Goal: Communication & Community: Share content

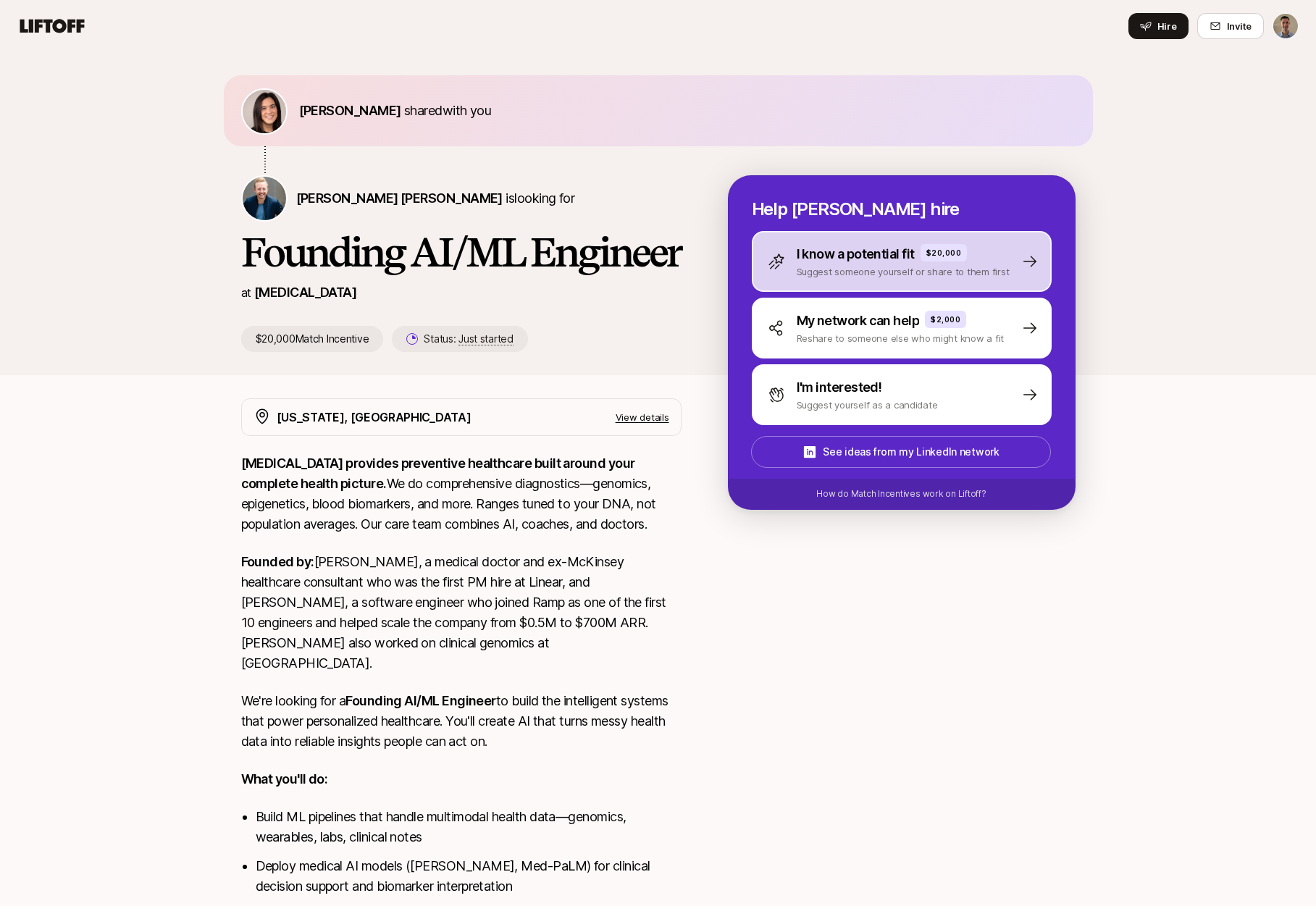
click at [953, 264] on p "Suggest someone yourself or share to them first" at bounding box center [903, 271] width 213 height 14
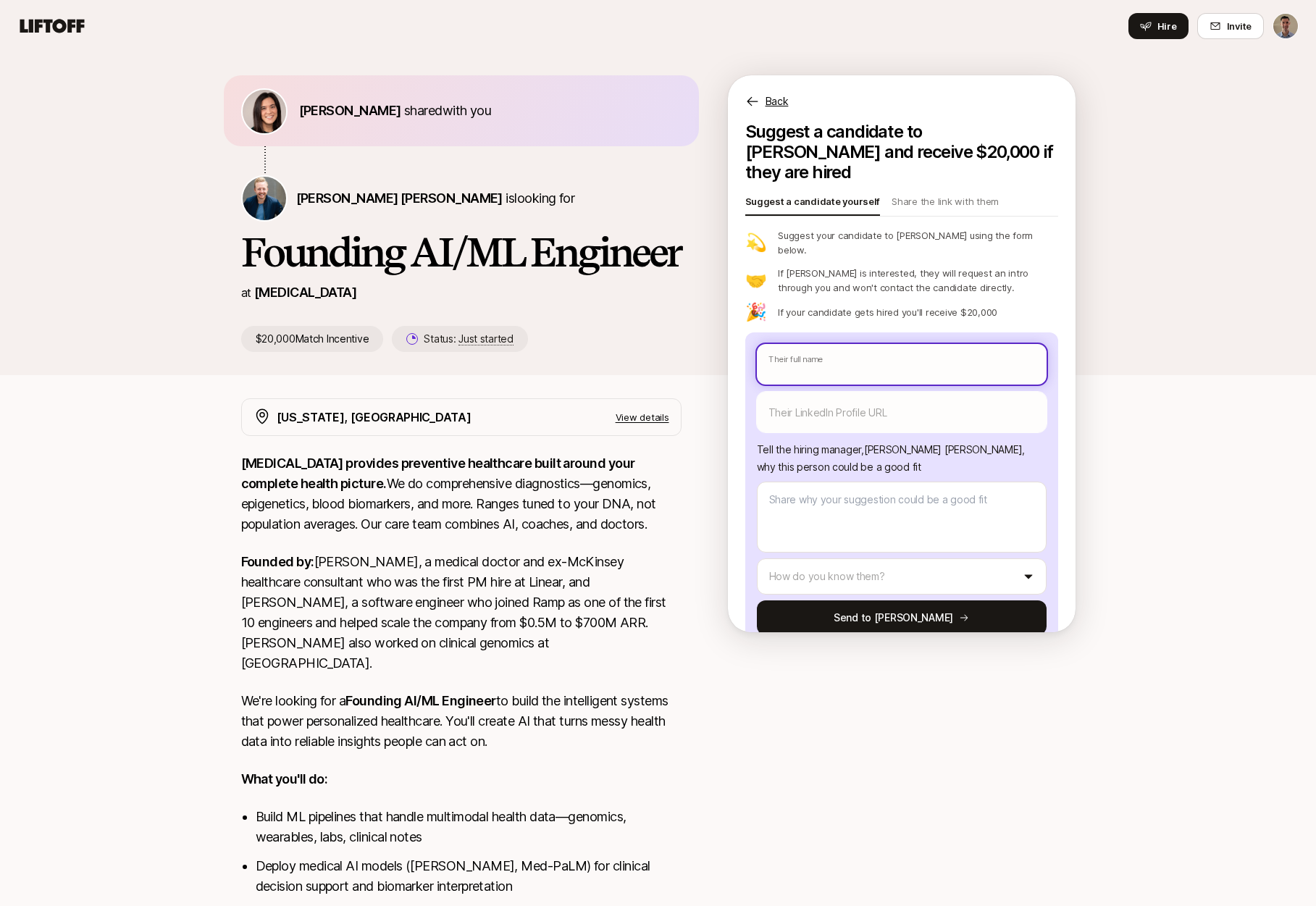
click at [888, 344] on input "text" at bounding box center [902, 364] width 289 height 40
type textarea "x"
type input "l"
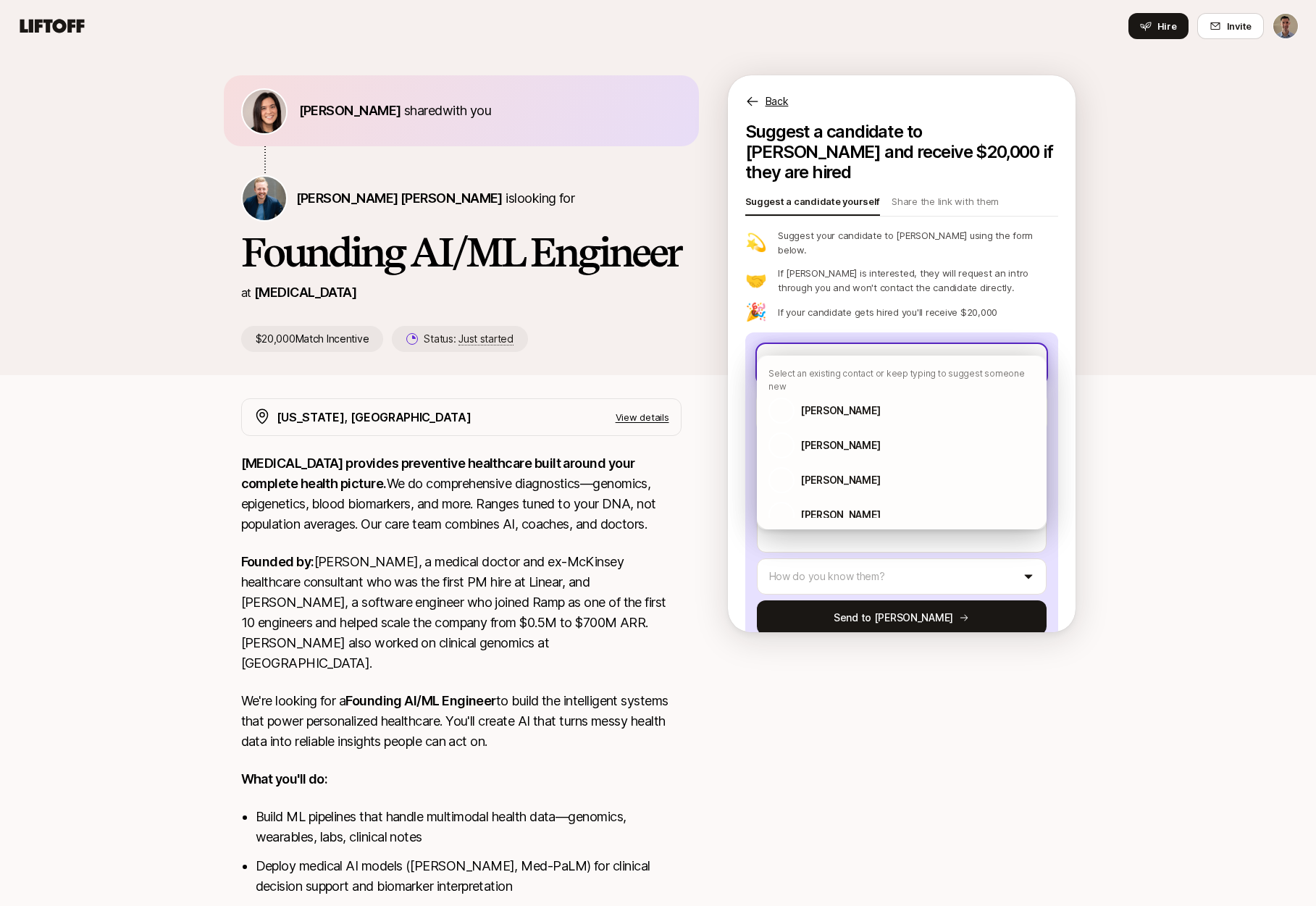
type textarea "x"
type input "lu"
type textarea "x"
type input "luk"
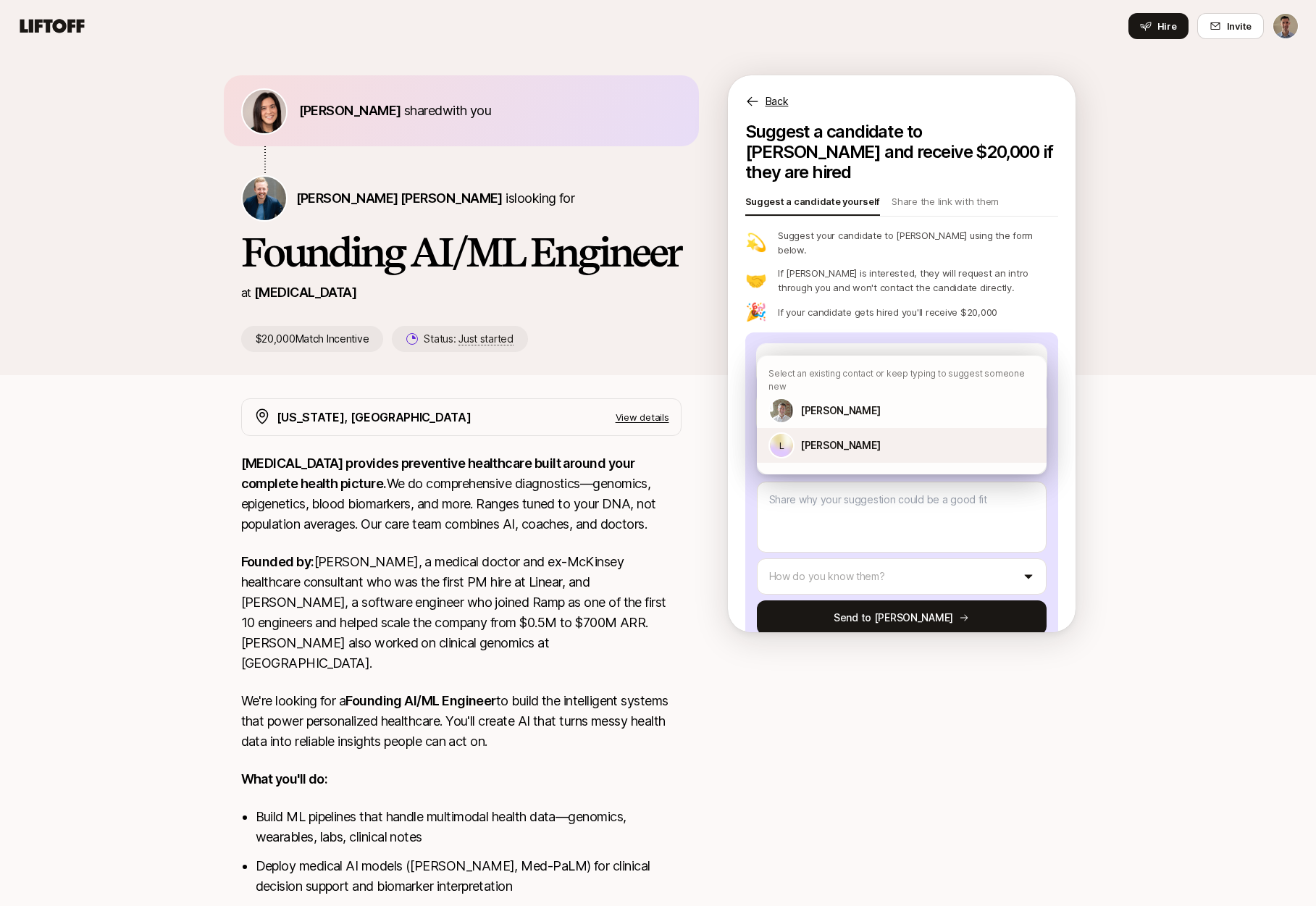
click at [830, 437] on p "[PERSON_NAME]" at bounding box center [840, 445] width 80 height 18
type textarea "x"
type textarea "[PERSON_NAME] has a background in data science and machine learning."
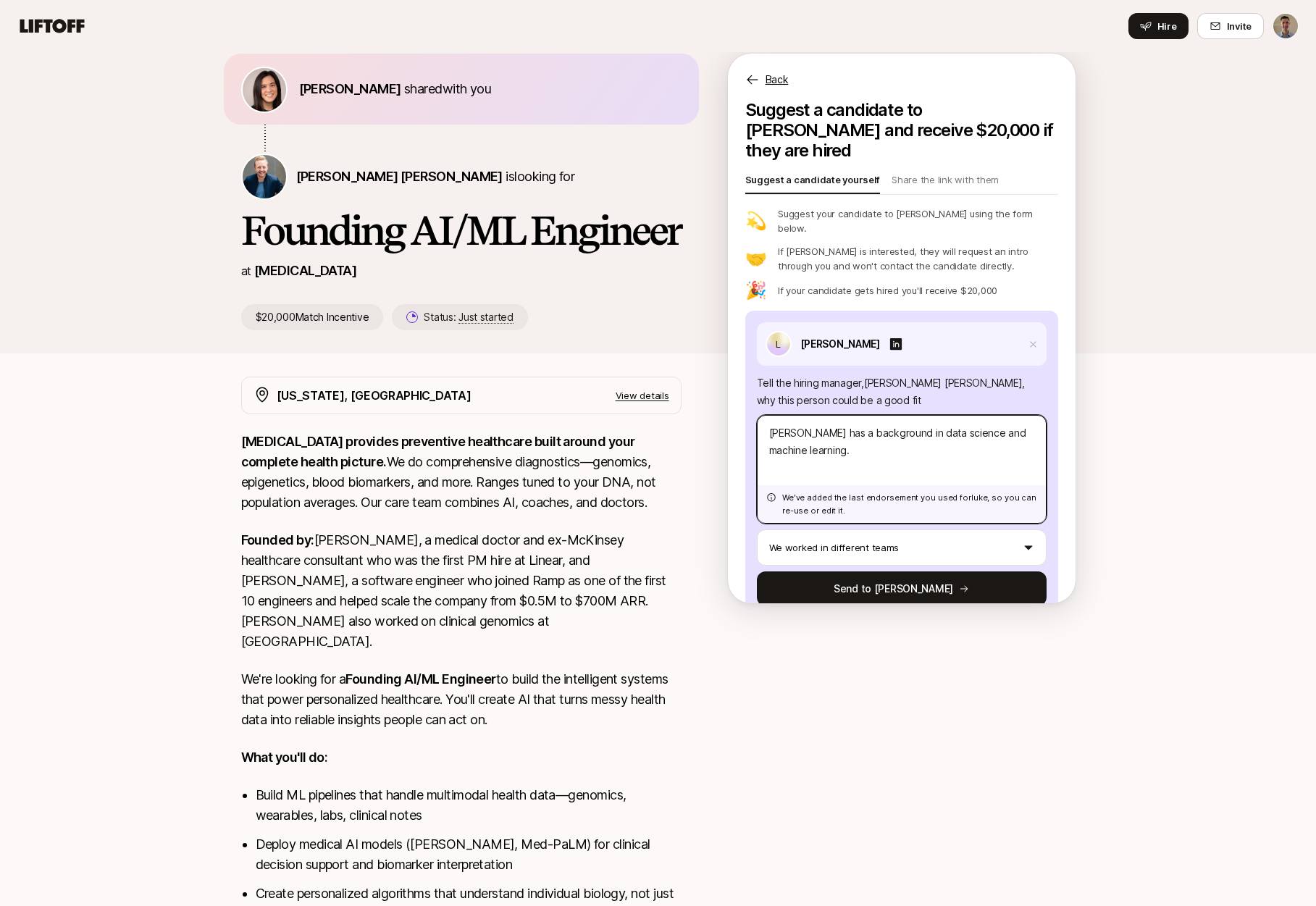
scroll to position [24, 0]
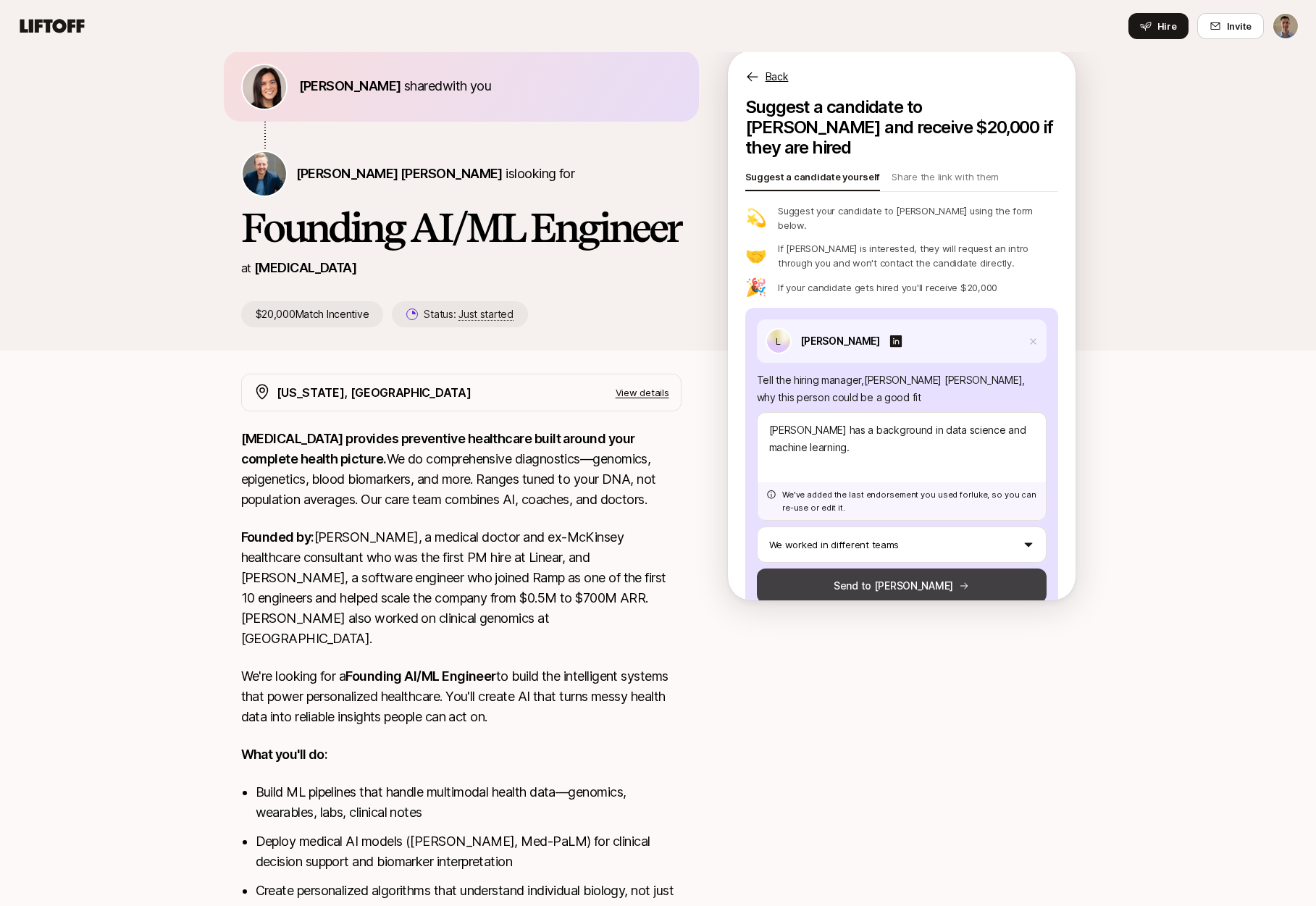
click at [888, 569] on button "Send to [PERSON_NAME]" at bounding box center [902, 585] width 289 height 34
type textarea "x"
